Goal: Ask a question

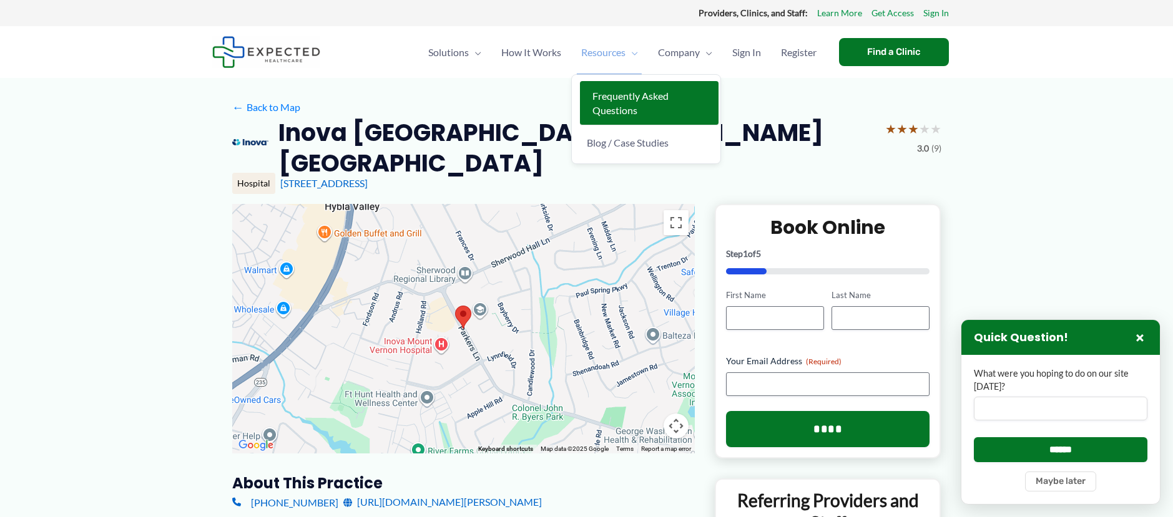
click at [612, 103] on link "Frequently Asked Questions" at bounding box center [649, 103] width 139 height 44
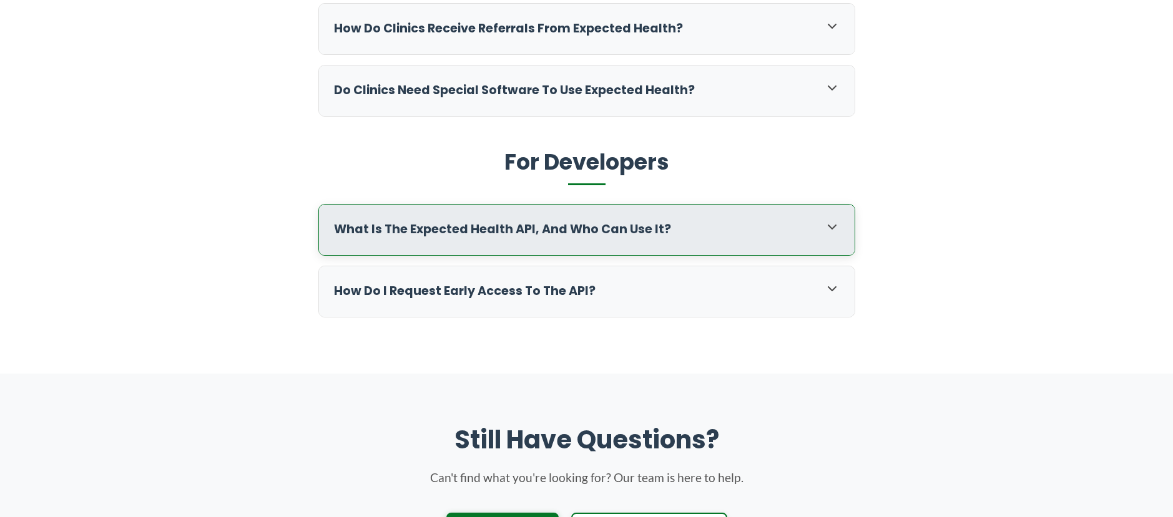
scroll to position [749, 0]
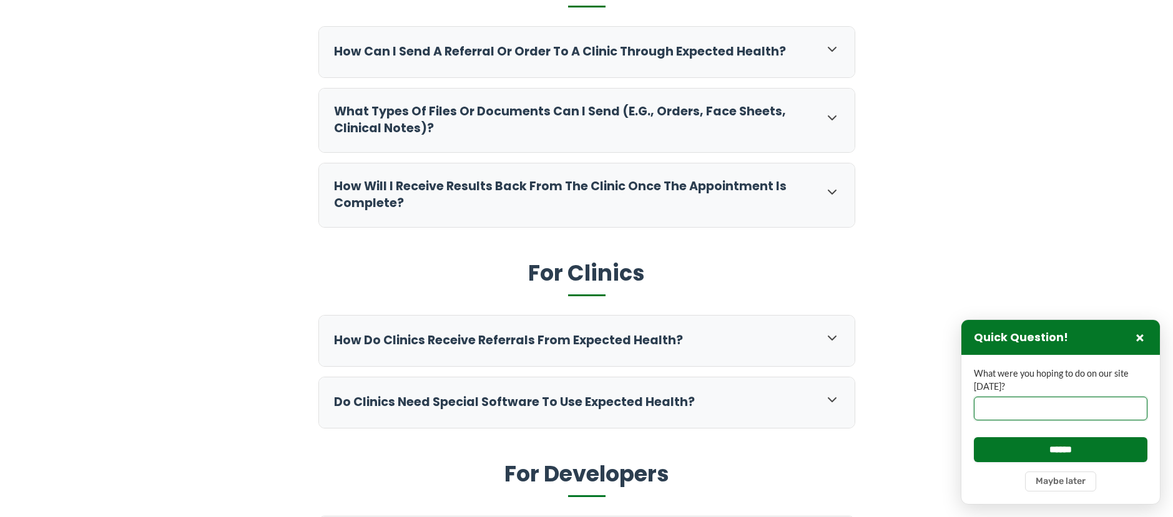
click at [993, 409] on input "What were you hoping to do on our site [DATE]?" at bounding box center [1059, 409] width 173 height 24
type input "**********"
click at [973, 437] on input "******" at bounding box center [1059, 449] width 173 height 24
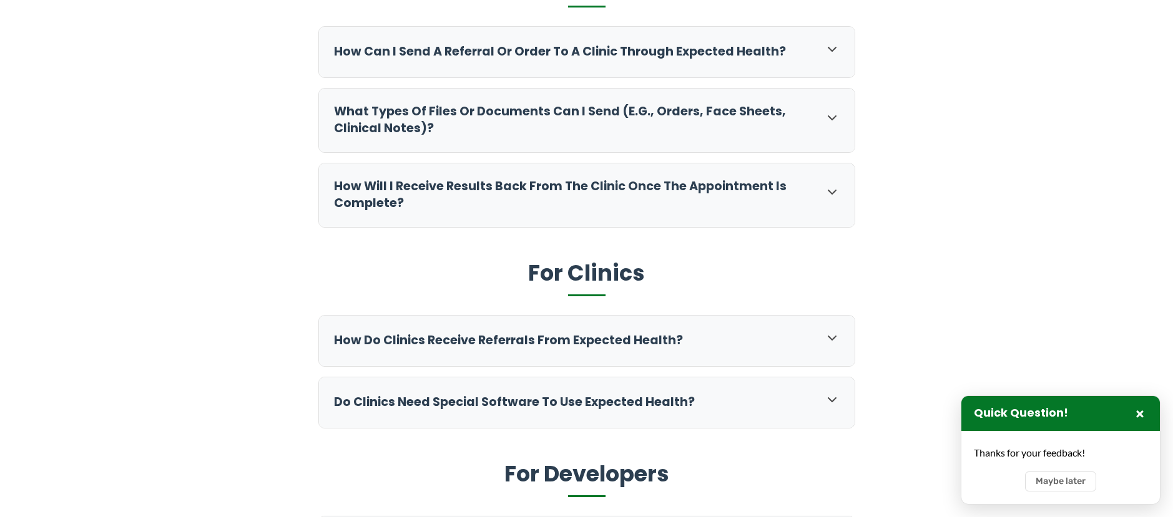
scroll to position [1130, 0]
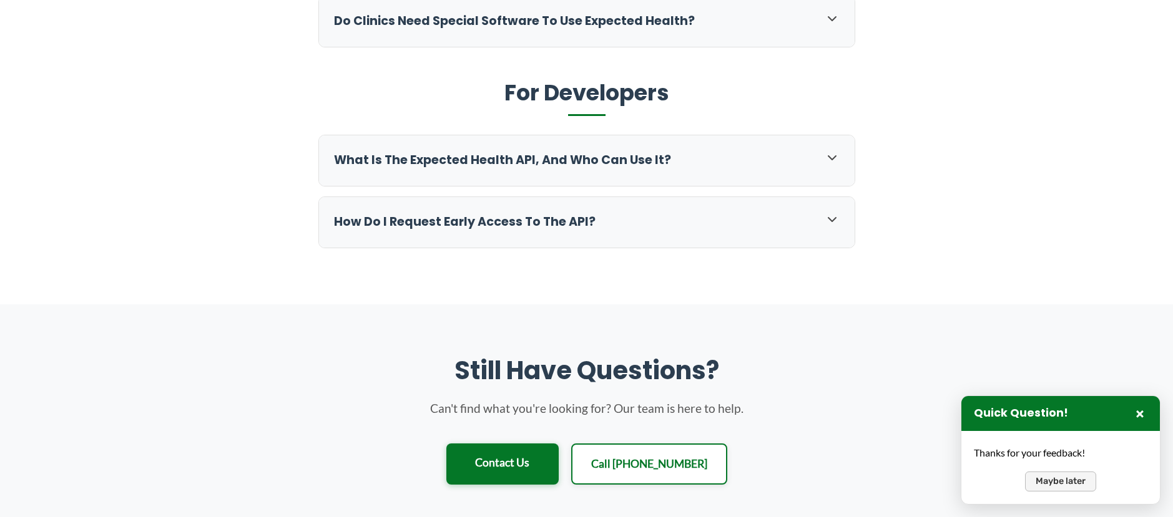
click at [1050, 485] on button "Maybe later" at bounding box center [1060, 482] width 71 height 20
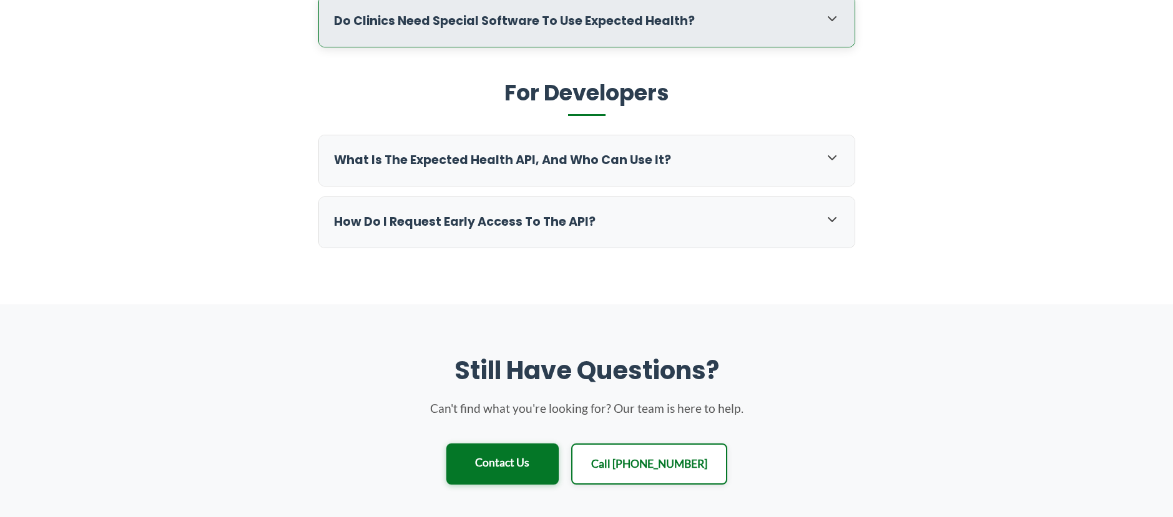
click at [832, 19] on icon at bounding box center [831, 18] width 15 height 15
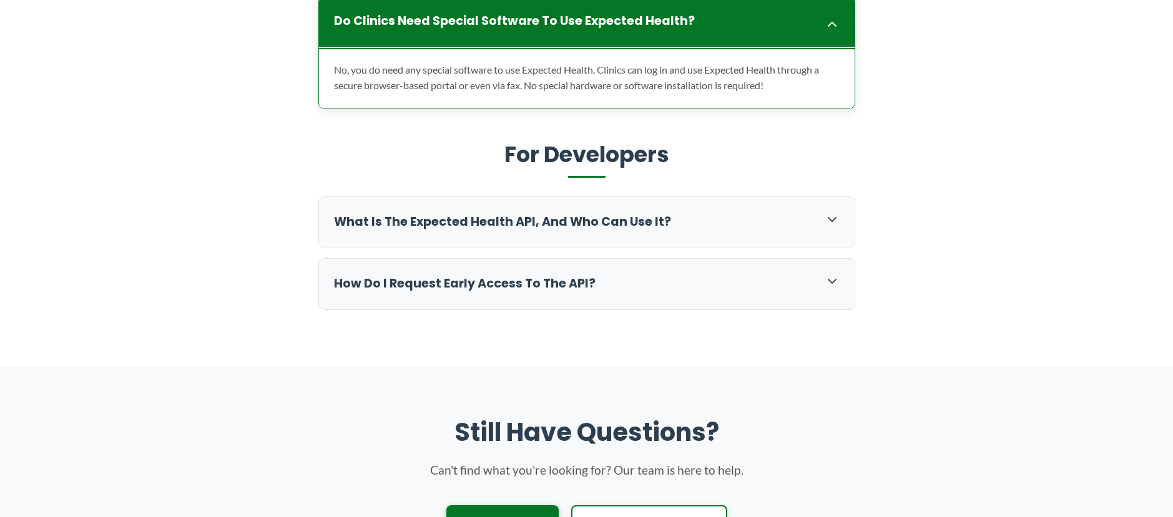
scroll to position [1126, 0]
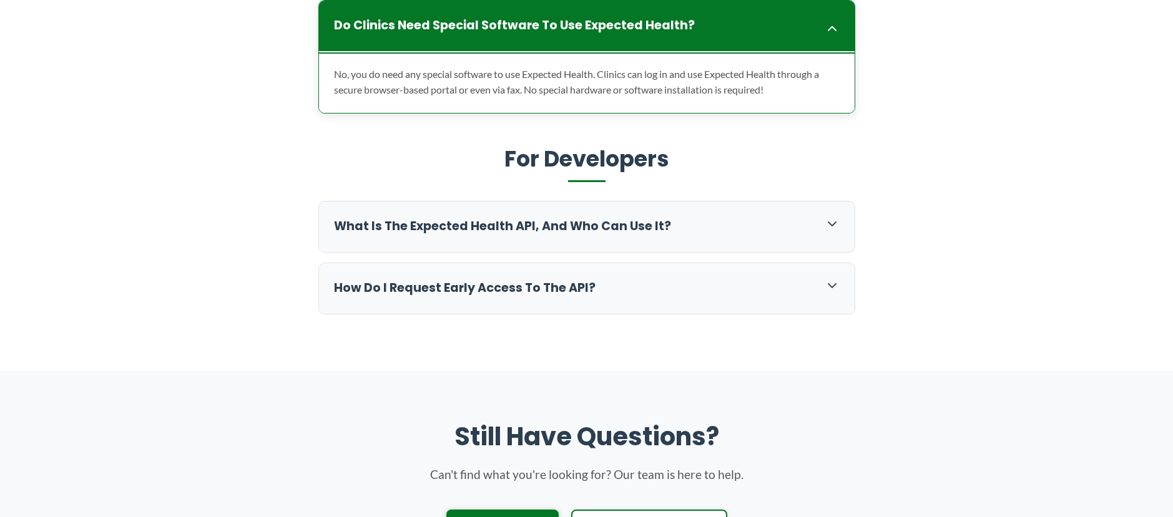
click at [405, 18] on h3 "Do clinics need special software to use Expected Health?" at bounding box center [573, 25] width 478 height 17
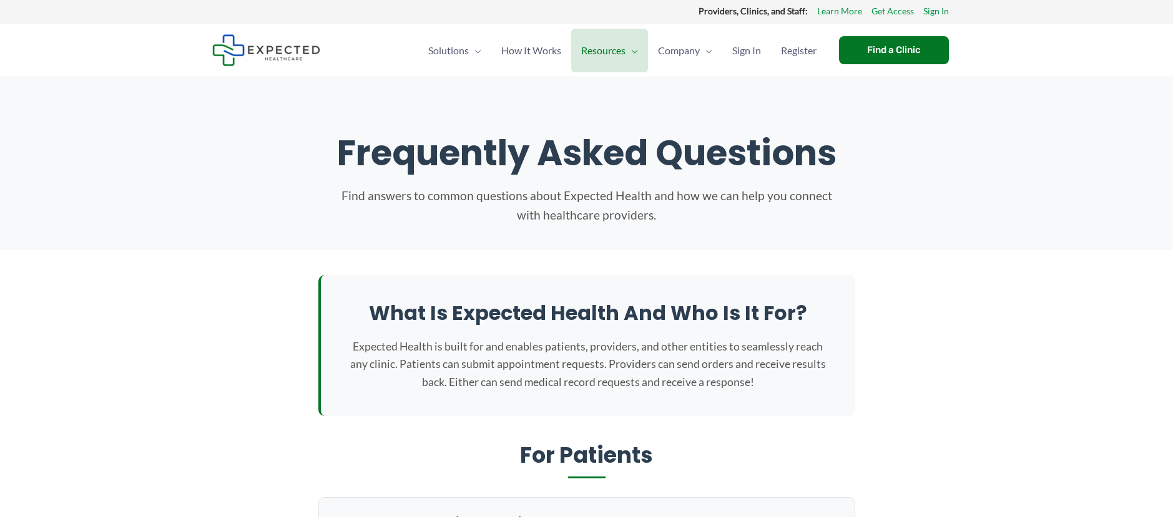
scroll to position [0, 0]
